Goal: Task Accomplishment & Management: Complete application form

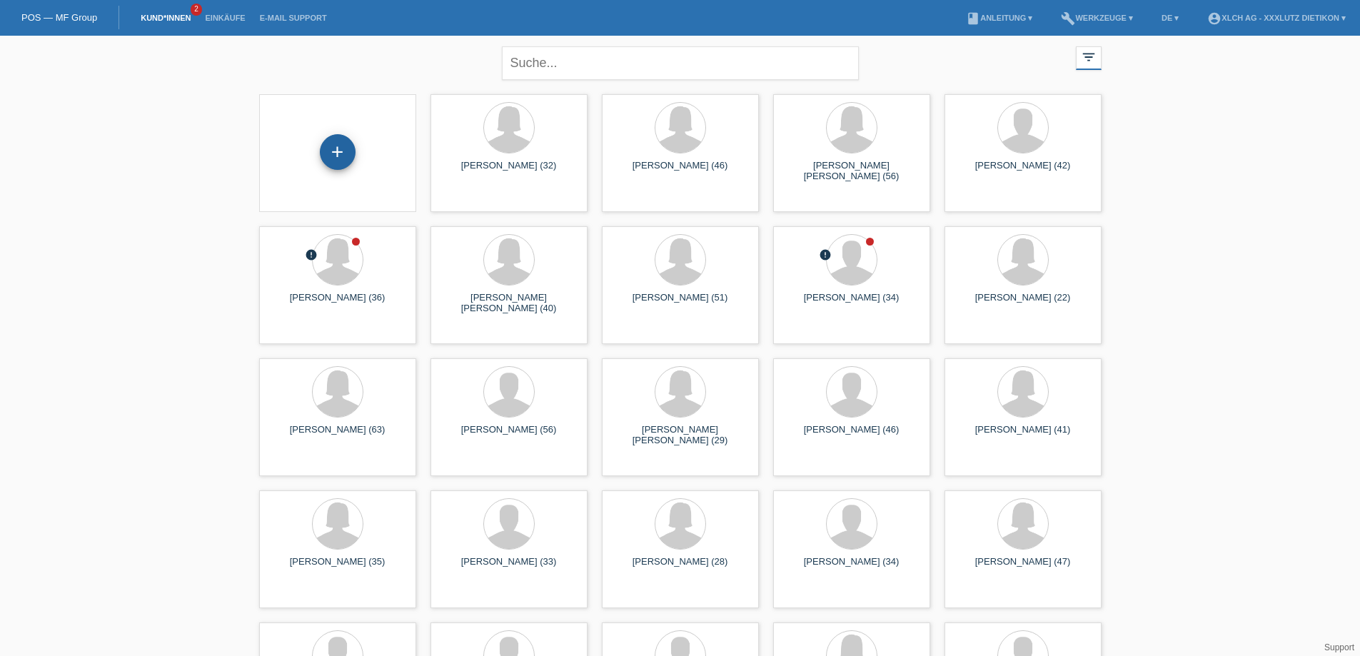
click at [336, 158] on div "+" at bounding box center [338, 152] width 36 height 36
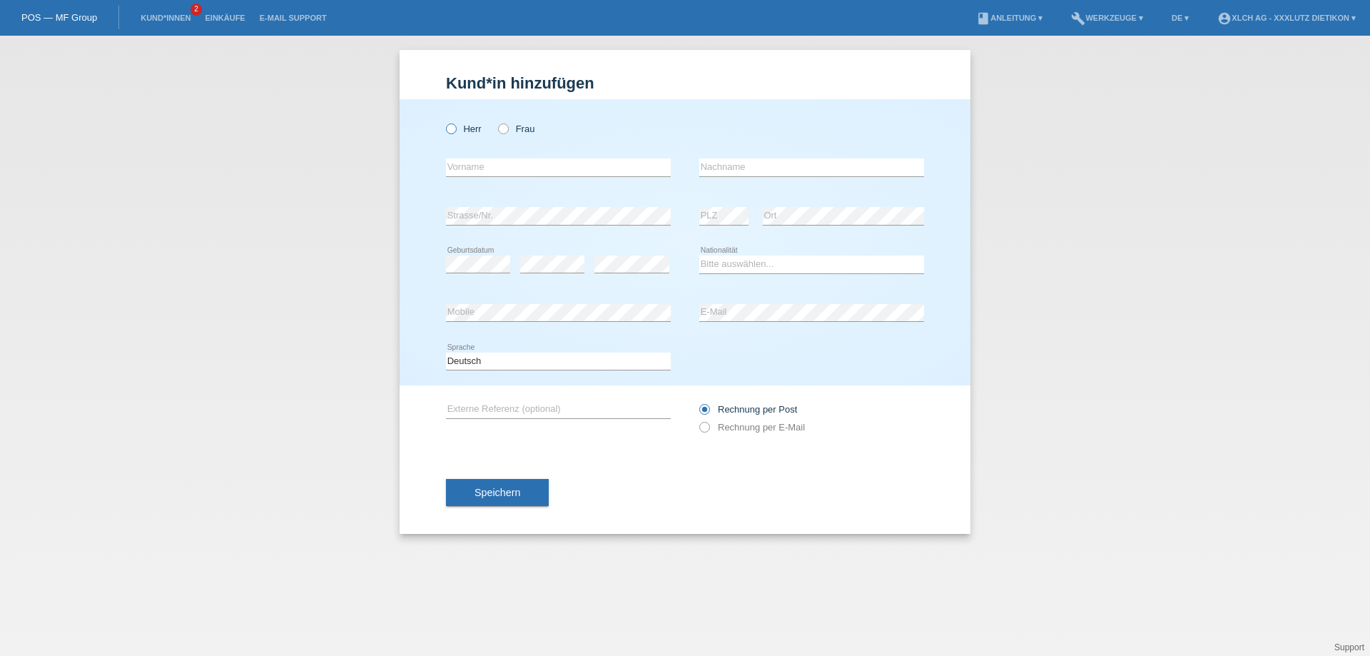
click at [444, 121] on icon at bounding box center [444, 121] width 0 height 0
click at [449, 127] on input "Herr" at bounding box center [450, 127] width 9 height 9
radio input "true"
click at [499, 162] on input "text" at bounding box center [558, 167] width 225 height 18
type input "Hysen"
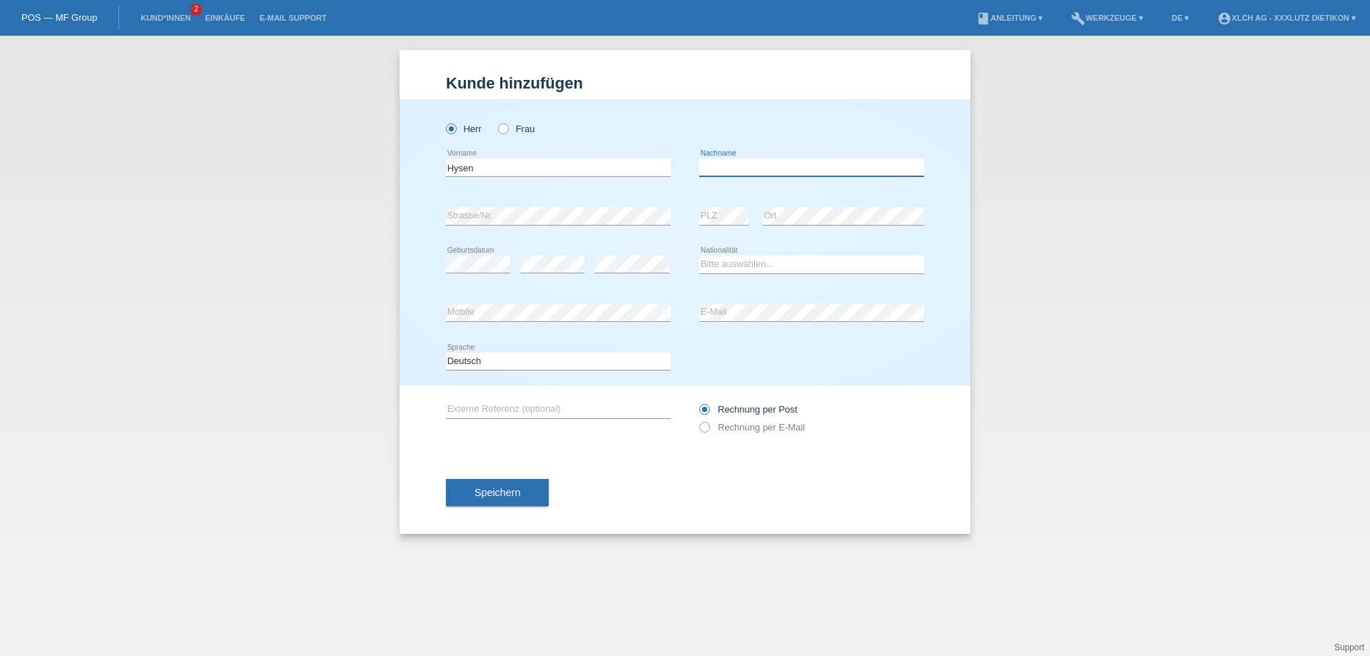
click at [732, 165] on input "text" at bounding box center [811, 167] width 225 height 18
type input "Zeqiri"
click at [717, 262] on select "Bitte auswählen... Schweiz Deutschland Liechtenstein Österreich ------------ Af…" at bounding box center [811, 264] width 225 height 17
select select "RS"
click at [699, 256] on select "Bitte auswählen... Schweiz Deutschland Liechtenstein Österreich ------------ Af…" at bounding box center [811, 264] width 225 height 17
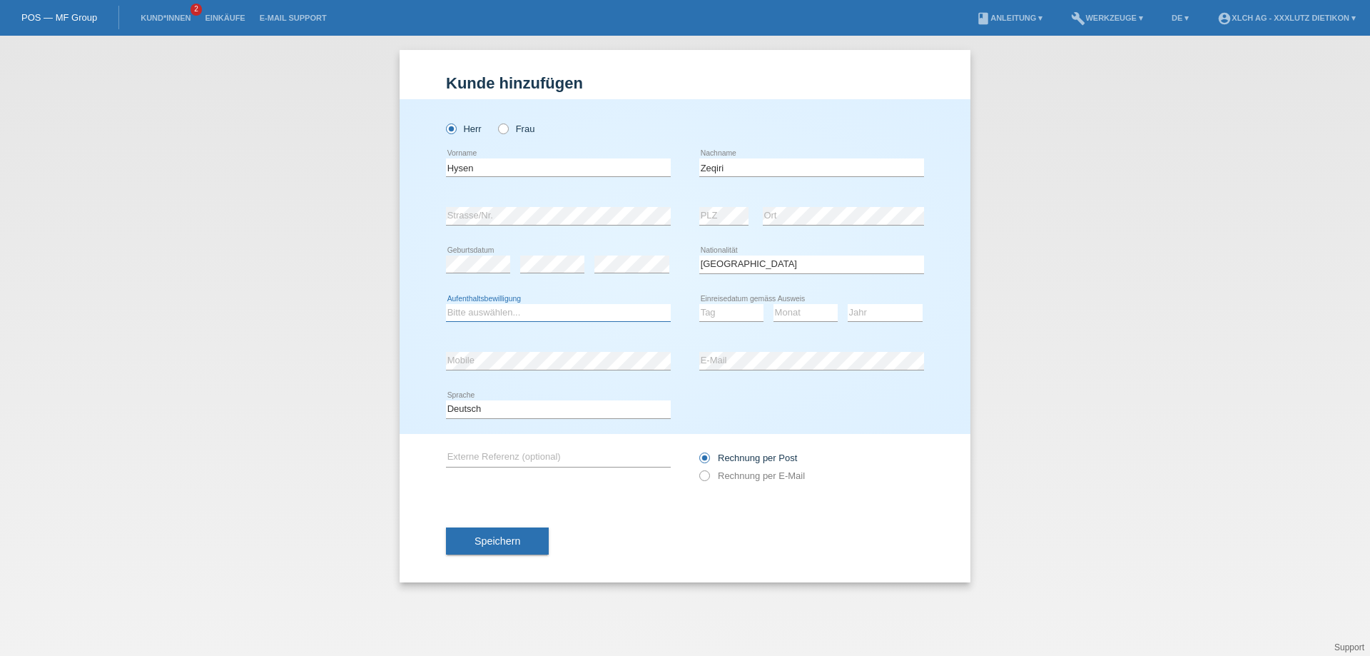
click at [546, 310] on select "Bitte auswählen... C B B - Flüchtlingsstatus Andere" at bounding box center [558, 312] width 225 height 17
select select "C"
click at [446, 304] on select "Bitte auswählen... C B B - Flüchtlingsstatus Andere" at bounding box center [558, 312] width 225 height 17
click at [712, 310] on select "Tag 01 02 03 04 05 06 07 08 09 10 11" at bounding box center [731, 312] width 64 height 17
select select "15"
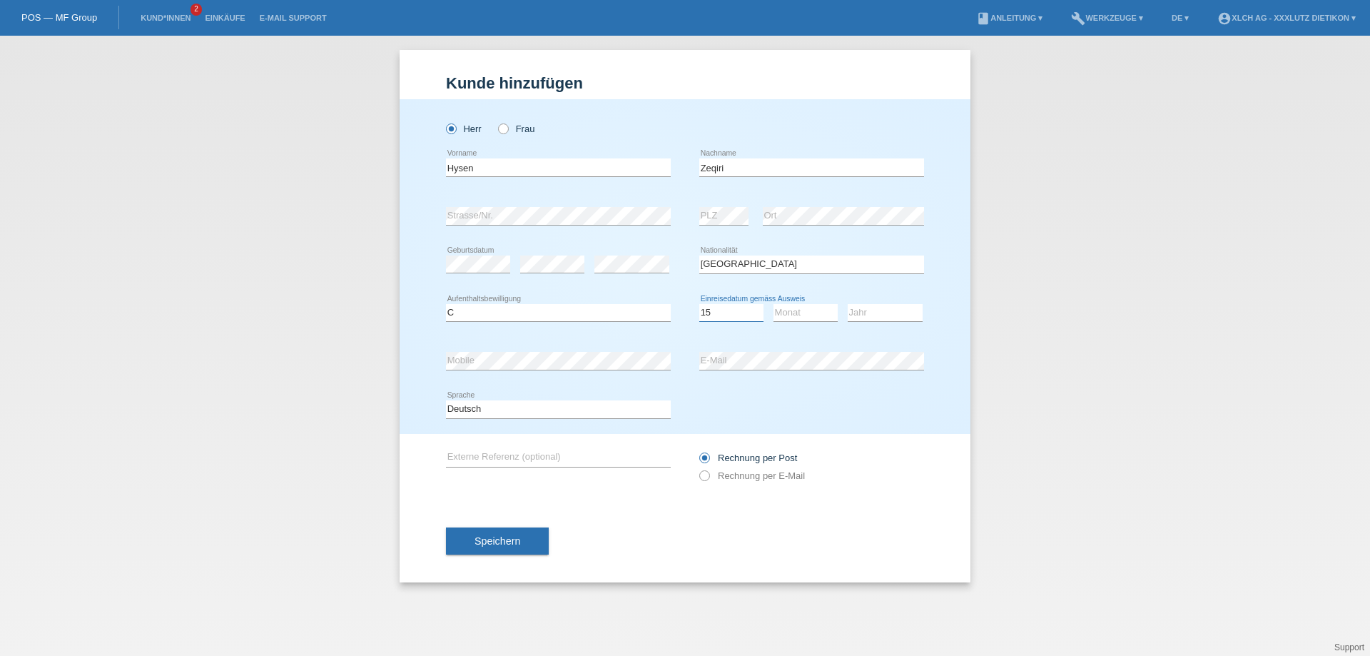
click at [699, 304] on select "Tag 01 02 03 04 05 06 07 08 09 10 11" at bounding box center [731, 312] width 64 height 17
click at [795, 310] on select "Monat 01 02 03 04 05 06 07 08 09 10 11" at bounding box center [806, 312] width 64 height 17
select select "09"
click at [774, 304] on select "Monat 01 02 03 04 05 06 07 08 09 10 11" at bounding box center [806, 312] width 64 height 17
click at [866, 313] on select "Jahr 2025 2024 2023 2022 2021 2020 2019 2018 2017 2016 2015 2014 2013 2012 2011…" at bounding box center [885, 312] width 75 height 17
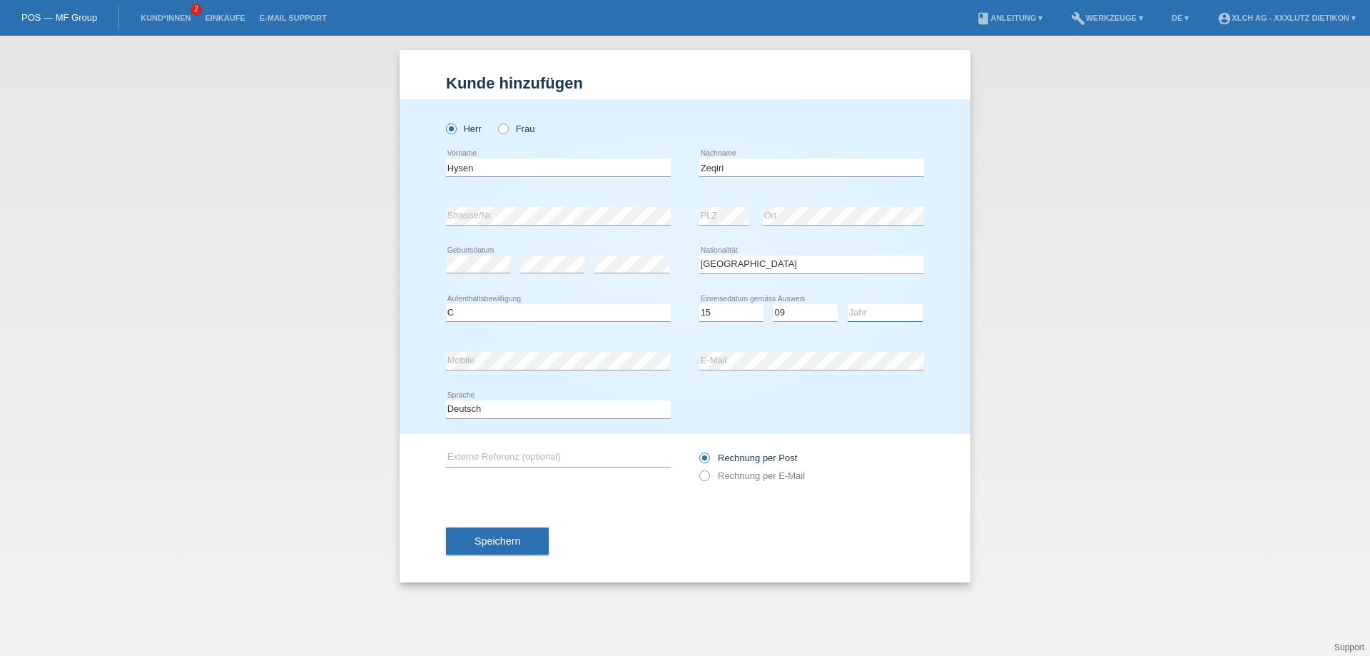
select select "1995"
click at [848, 304] on select "Jahr 2025 2024 2023 2022 2021 2020 2019 2018 2017 2016 2015 2014 2013 2012 2011…" at bounding box center [885, 312] width 75 height 17
click at [697, 468] on icon at bounding box center [697, 468] width 0 height 0
click at [707, 475] on input "Rechnung per E-Mail" at bounding box center [703, 479] width 9 height 18
radio input "true"
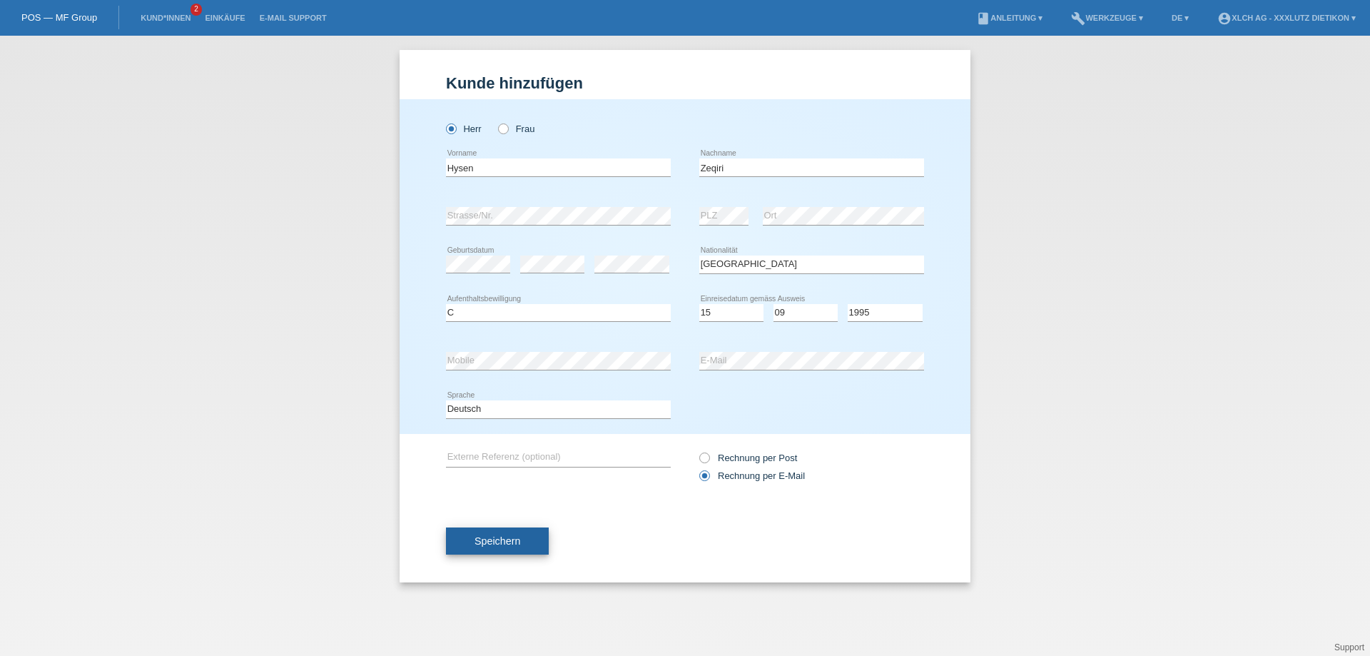
click at [490, 540] on span "Speichern" at bounding box center [498, 540] width 46 height 11
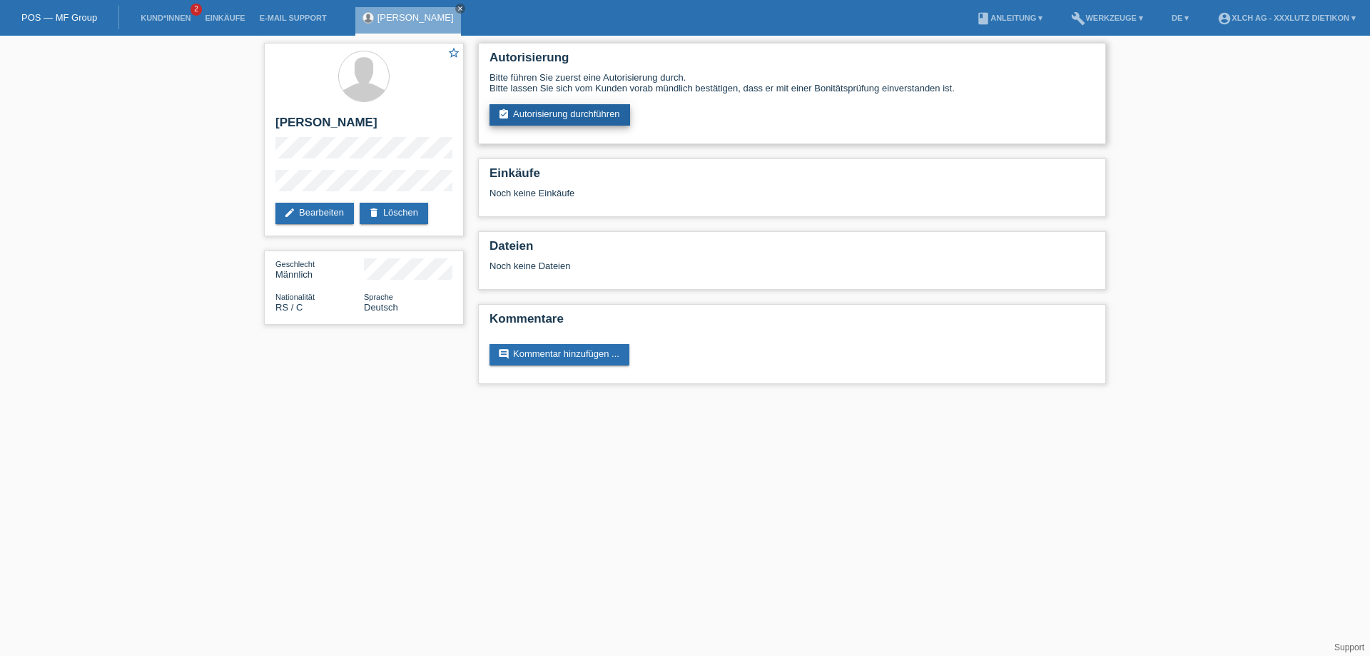
click at [602, 115] on link "assignment_turned_in Autorisierung durchführen" at bounding box center [560, 114] width 141 height 21
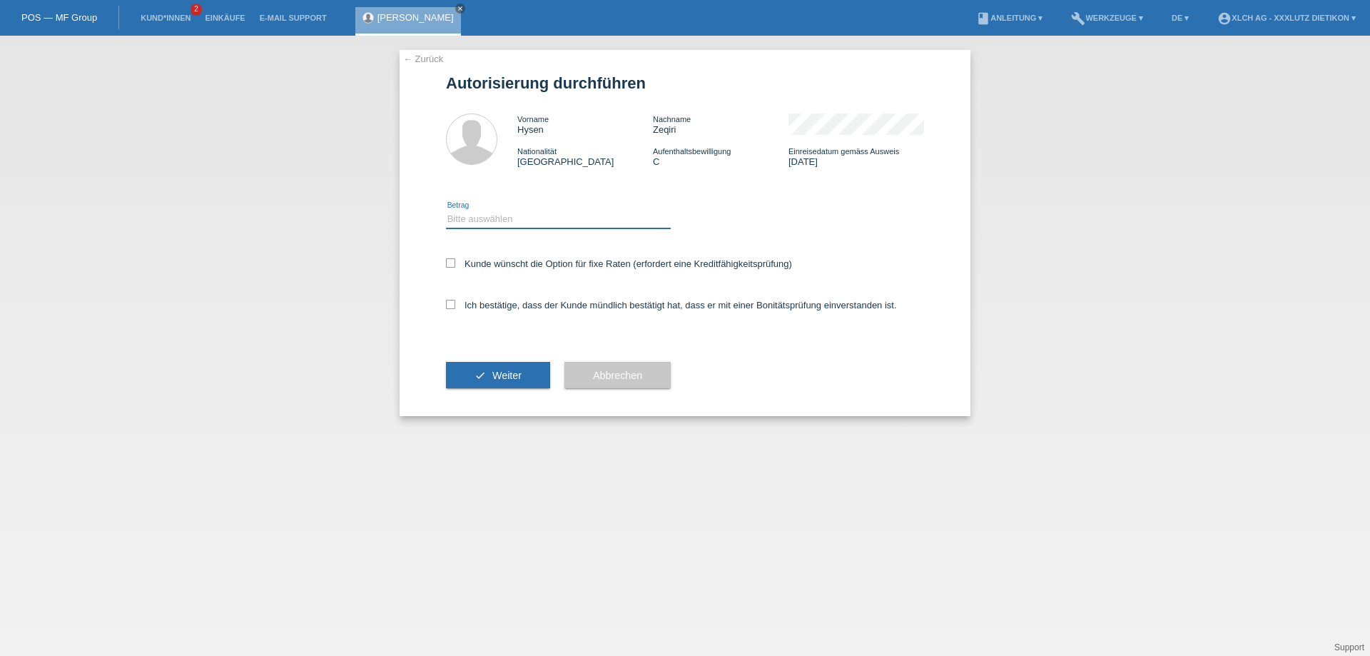
click at [482, 218] on select "Bitte auswählen CHF 1.00 - CHF 499.00 CHF 500.00 - CHF 1'999.00 CHF 2'000.00 - …" at bounding box center [558, 219] width 225 height 17
select select "3"
click at [446, 211] on select "Bitte auswählen CHF 1.00 - CHF 499.00 CHF 500.00 - CHF 1'999.00 CHF 2'000.00 - …" at bounding box center [558, 219] width 225 height 17
click at [452, 306] on icon at bounding box center [450, 304] width 9 height 9
click at [452, 306] on input "Ich bestätige, dass der Kunde mündlich bestätigt hat, dass er mit einer Bonität…" at bounding box center [450, 304] width 9 height 9
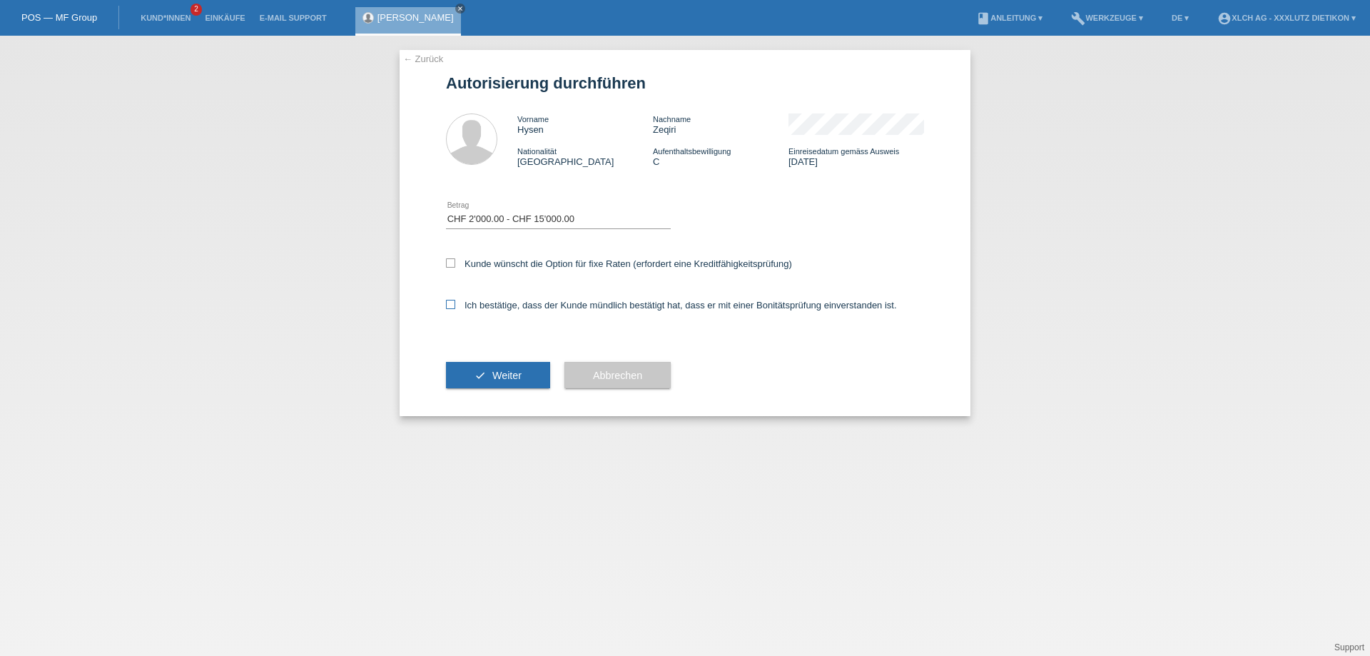
checkbox input "true"
click at [488, 372] on button "check Weiter" at bounding box center [498, 375] width 104 height 27
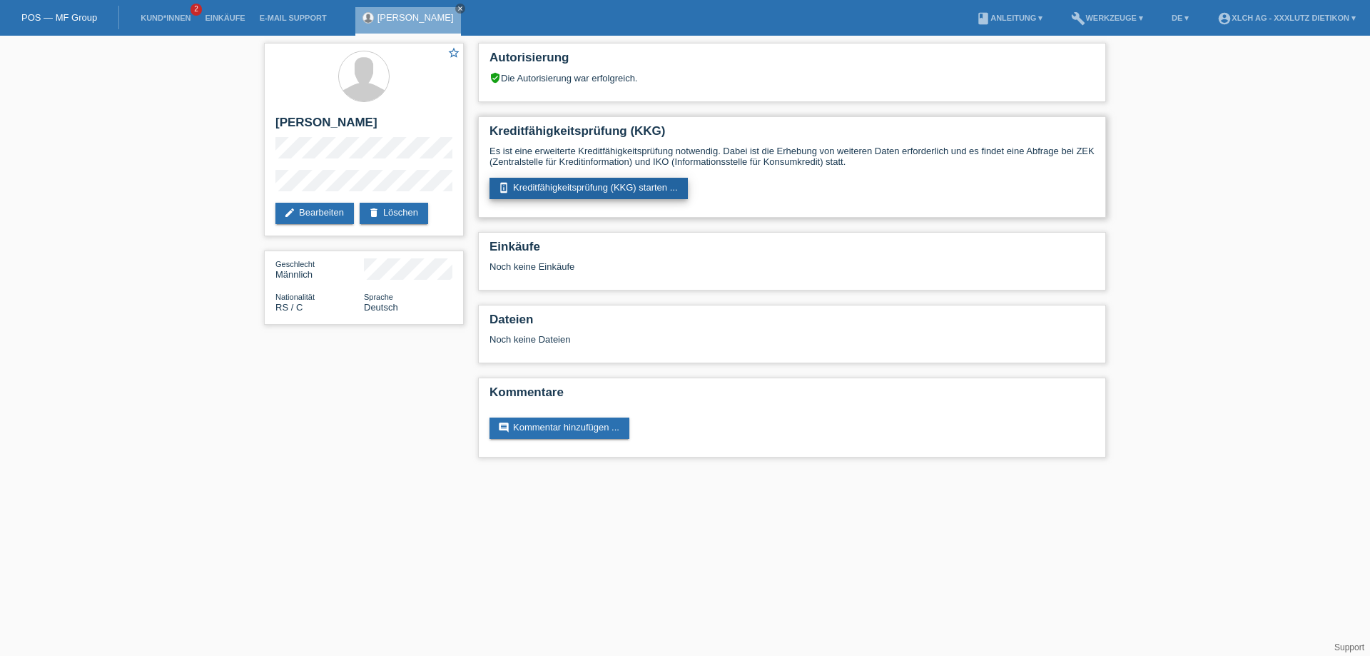
click at [612, 190] on link "perm_device_information Kreditfähigkeitsprüfung (KKG) starten ..." at bounding box center [589, 188] width 198 height 21
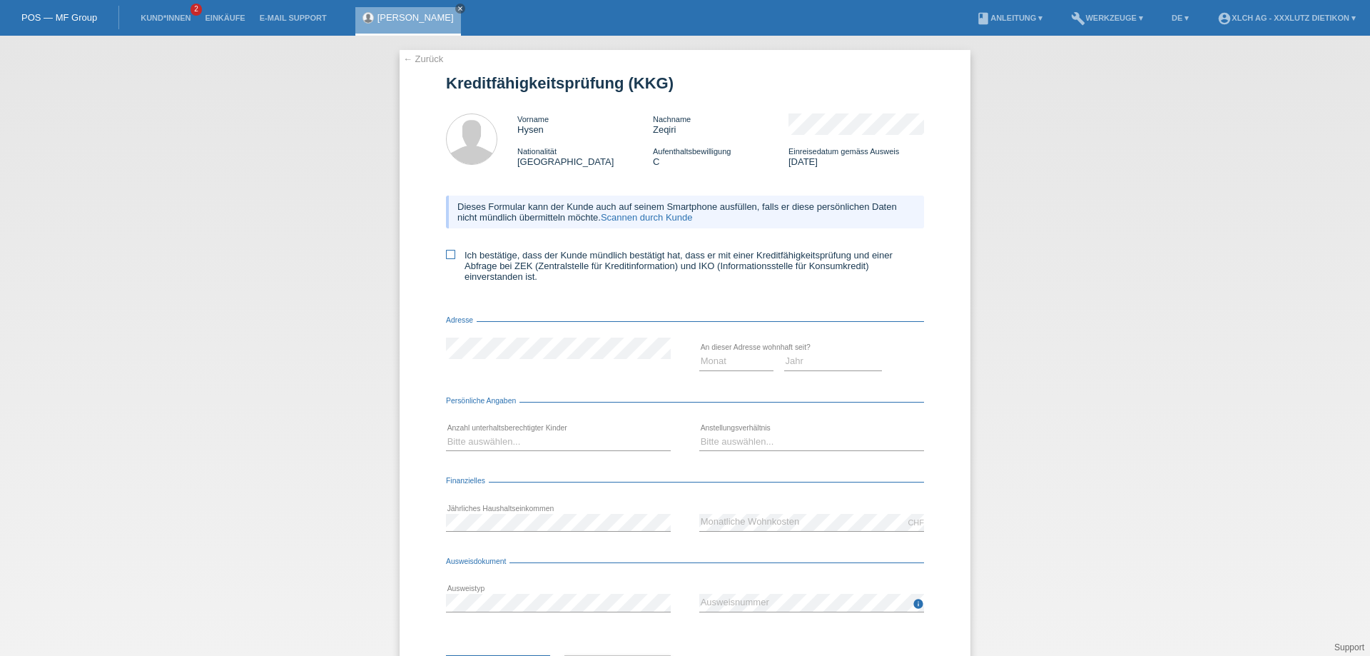
click at [446, 256] on icon at bounding box center [450, 254] width 9 height 9
click at [446, 256] on input "Ich bestätige, dass der Kunde mündlich bestätigt hat, dass er mit einer Kreditf…" at bounding box center [450, 254] width 9 height 9
checkbox input "true"
click at [719, 359] on select "Monat 01 02 03 04 05 06 07 08 09 10" at bounding box center [736, 361] width 74 height 17
click at [788, 362] on select "Jahr 2025 2024 2023 2022 2021 2020 2019 2018 2017 2016 2015 2014 2013 2012 2011…" at bounding box center [833, 361] width 98 height 17
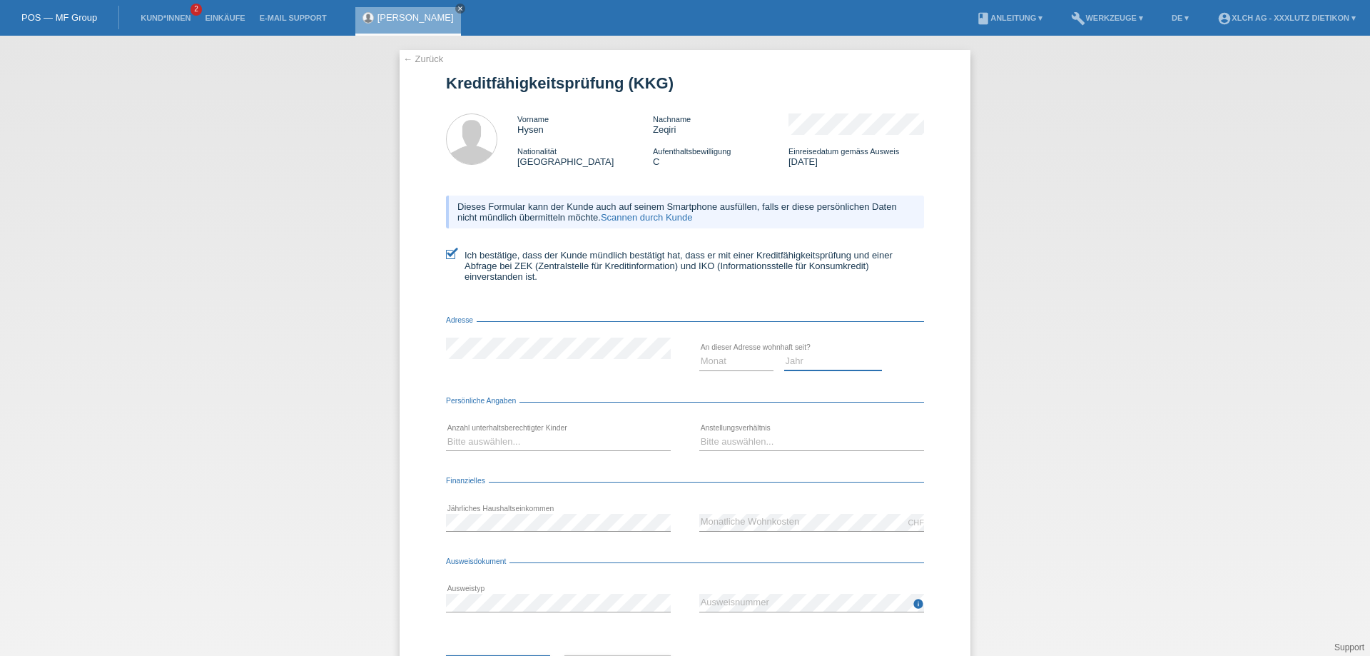
select select "2018"
click at [784, 353] on select "Jahr 2025 2024 2023 2022 2021 2020 2019 2018 2017 2016 2015 2014 2013 2012 2011…" at bounding box center [833, 361] width 98 height 17
click at [729, 358] on select "Monat 01 02 03 04 05 06 07 08 09 10" at bounding box center [736, 361] width 74 height 17
select select "09"
click at [699, 353] on select "Monat 01 02 03 04 05 06 07 08 09 10" at bounding box center [736, 361] width 74 height 17
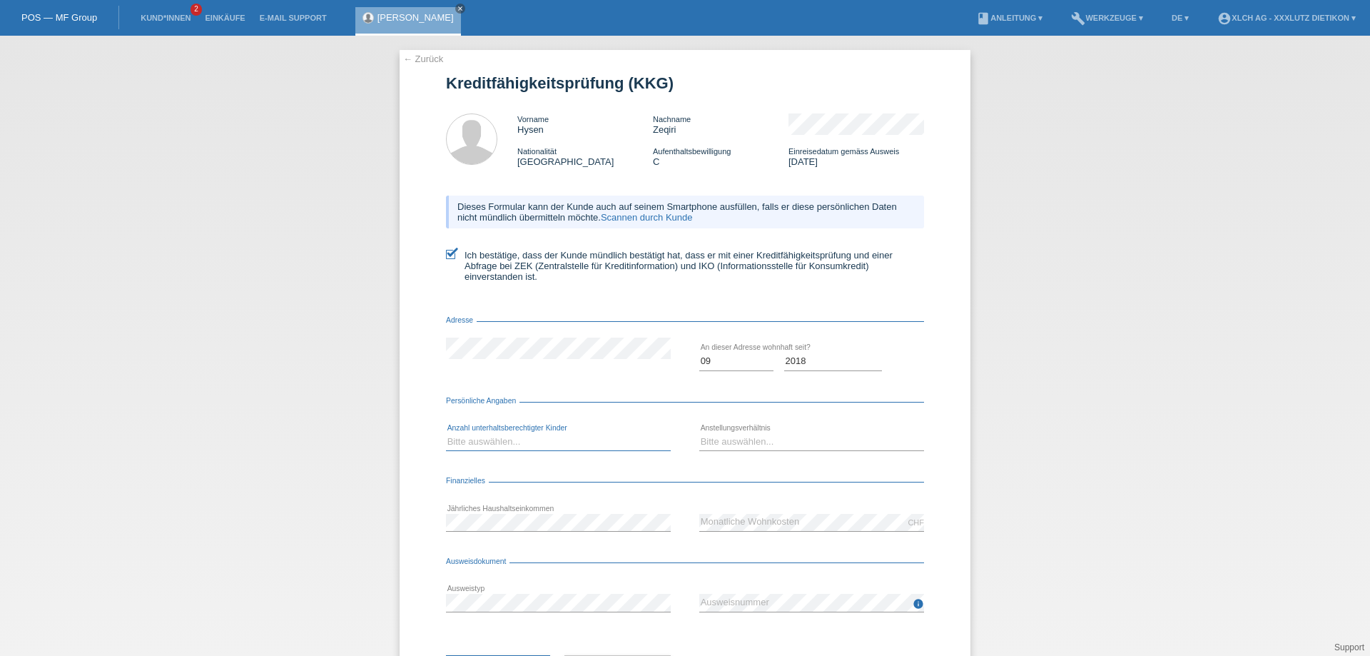
click at [525, 440] on select "Bitte auswählen... 0 1 2 3 4 5 6 7 8 9" at bounding box center [558, 441] width 225 height 17
select select "2"
click at [446, 433] on select "Bitte auswählen... 0 1 2 3 4 5 6 7 8 9" at bounding box center [558, 441] width 225 height 17
click at [743, 438] on select "Bitte auswählen... Unbefristet Befristet Lehrling/Student Pensioniert Nicht arb…" at bounding box center [811, 441] width 225 height 17
select select "UNLIMITED"
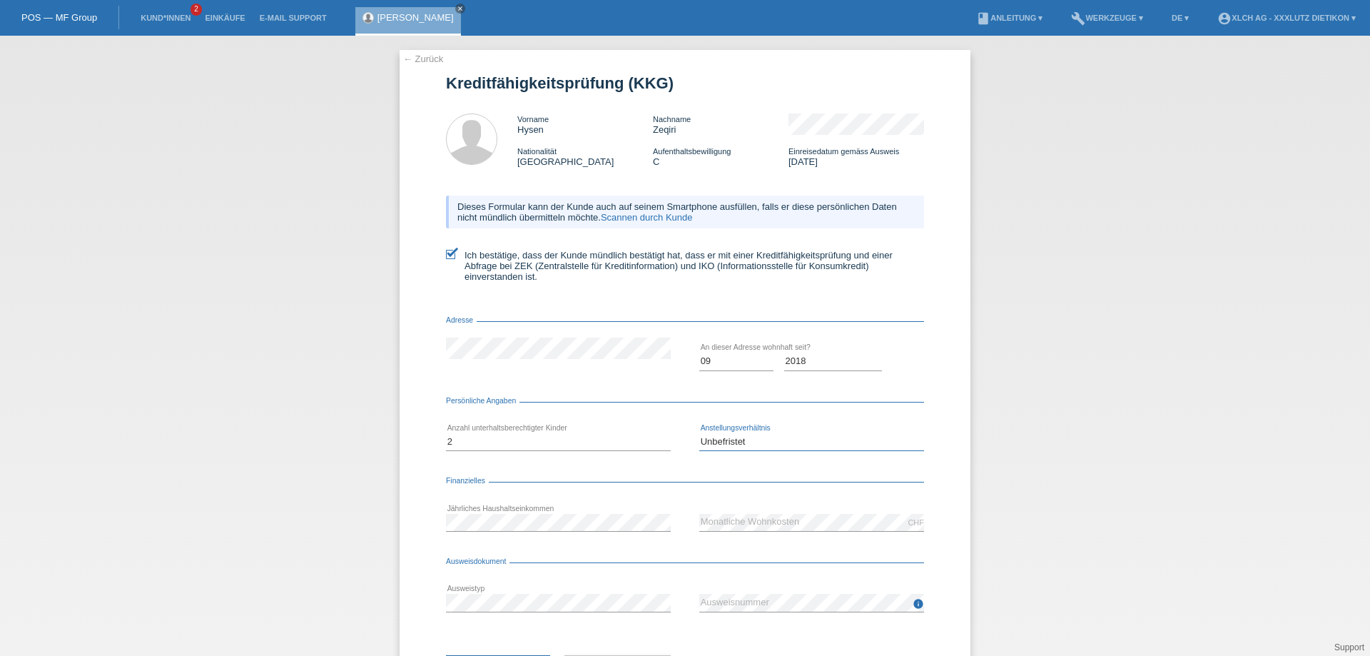
click at [699, 433] on select "Bitte auswählen... Unbefristet Befristet Lehrling/Student Pensioniert Nicht arb…" at bounding box center [811, 441] width 225 height 17
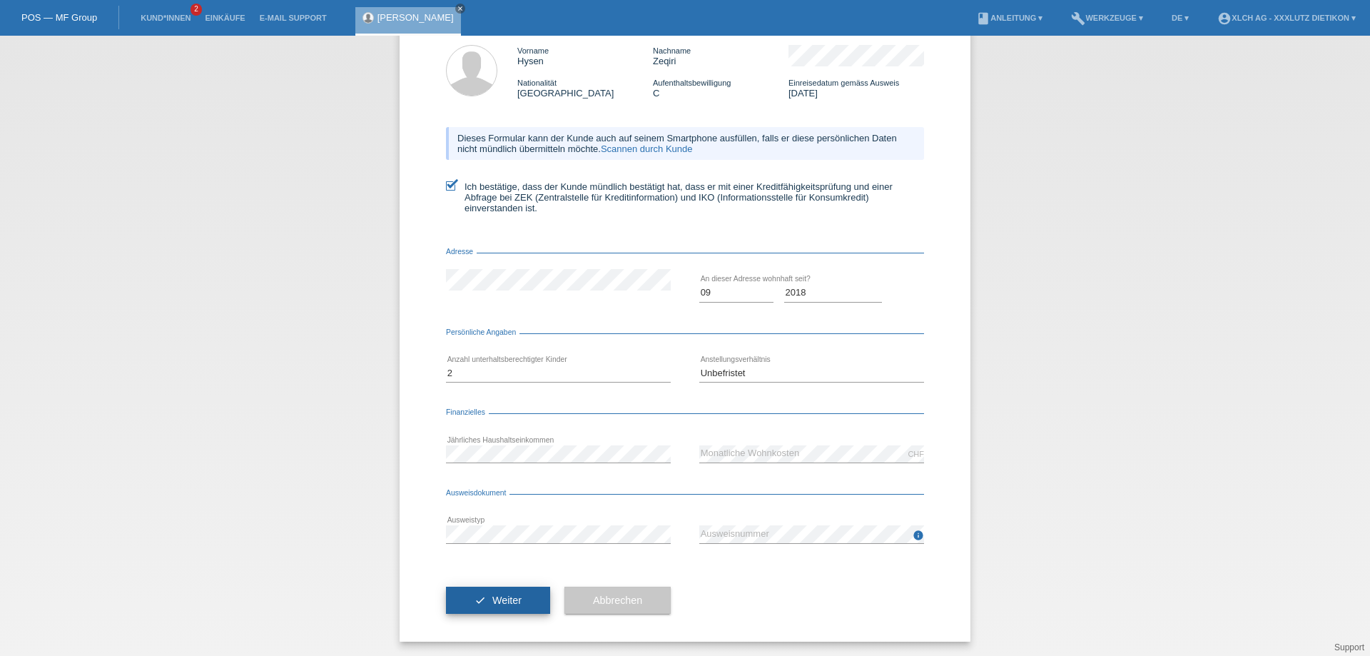
click at [507, 600] on span "Weiter" at bounding box center [506, 600] width 29 height 11
